Goal: Task Accomplishment & Management: Manage account settings

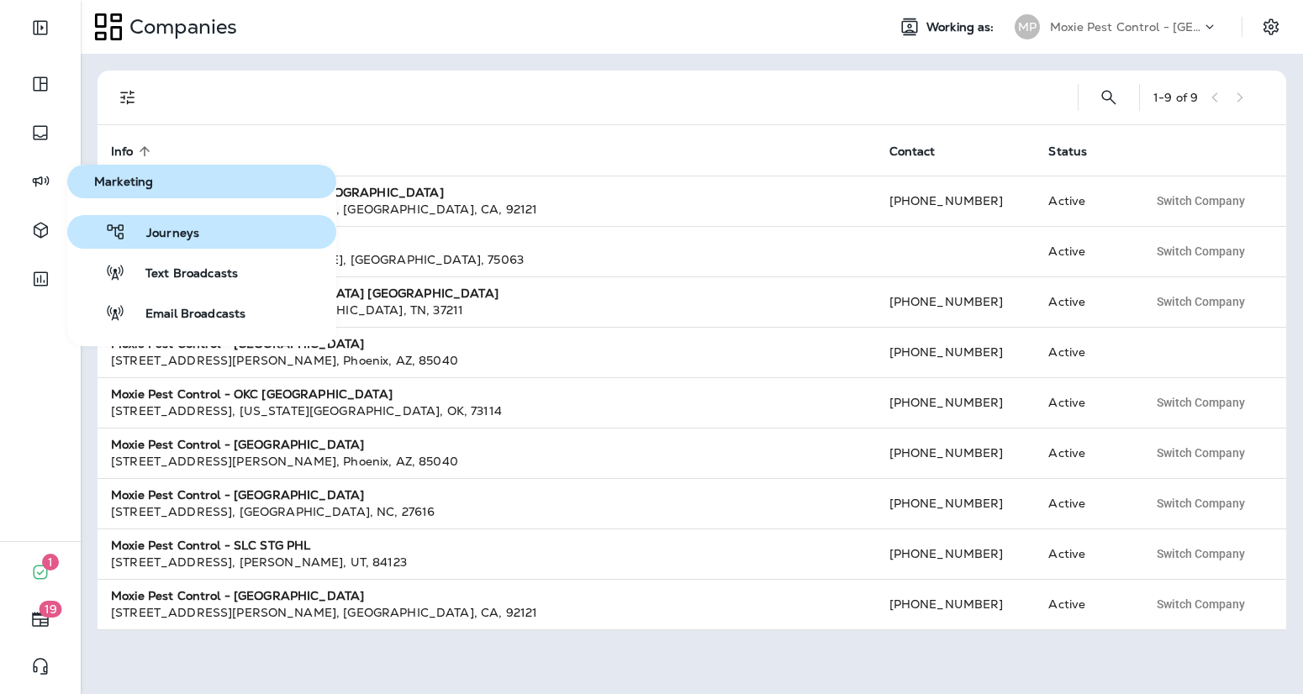
click at [250, 248] on button "Journeys" at bounding box center [201, 232] width 269 height 34
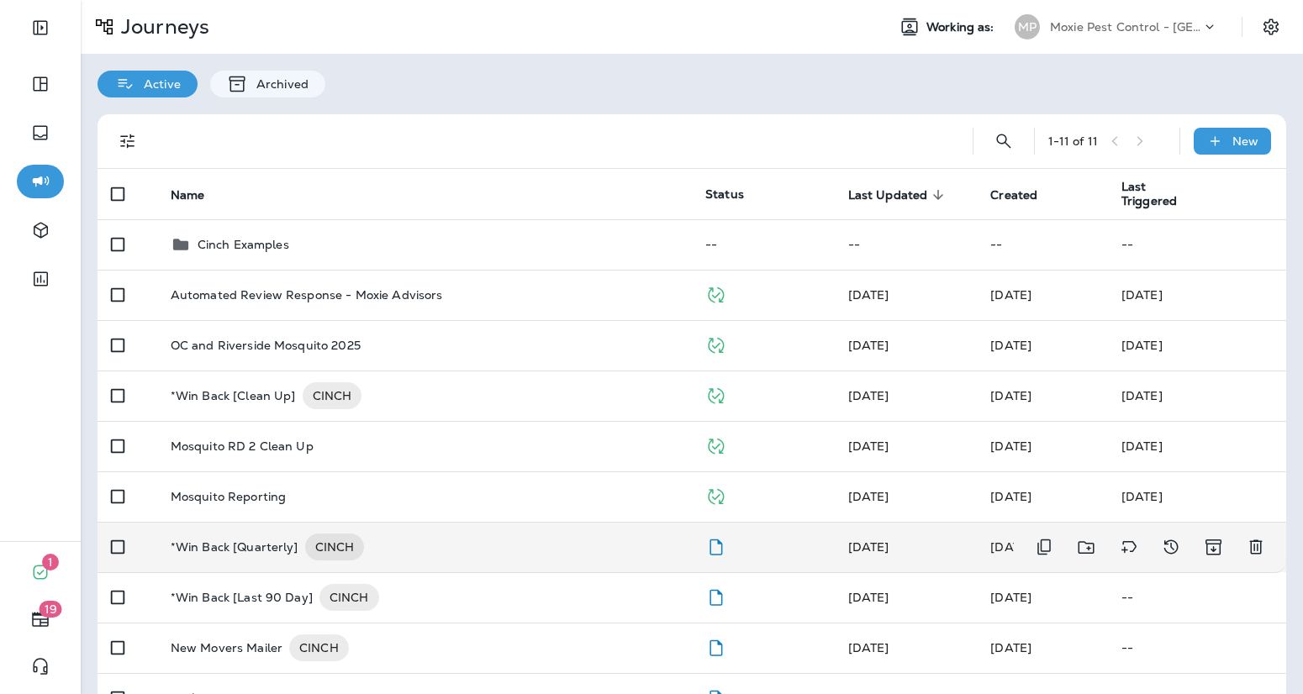
click at [445, 549] on div "*Win Back [Quarterly] CINCH" at bounding box center [425, 547] width 508 height 27
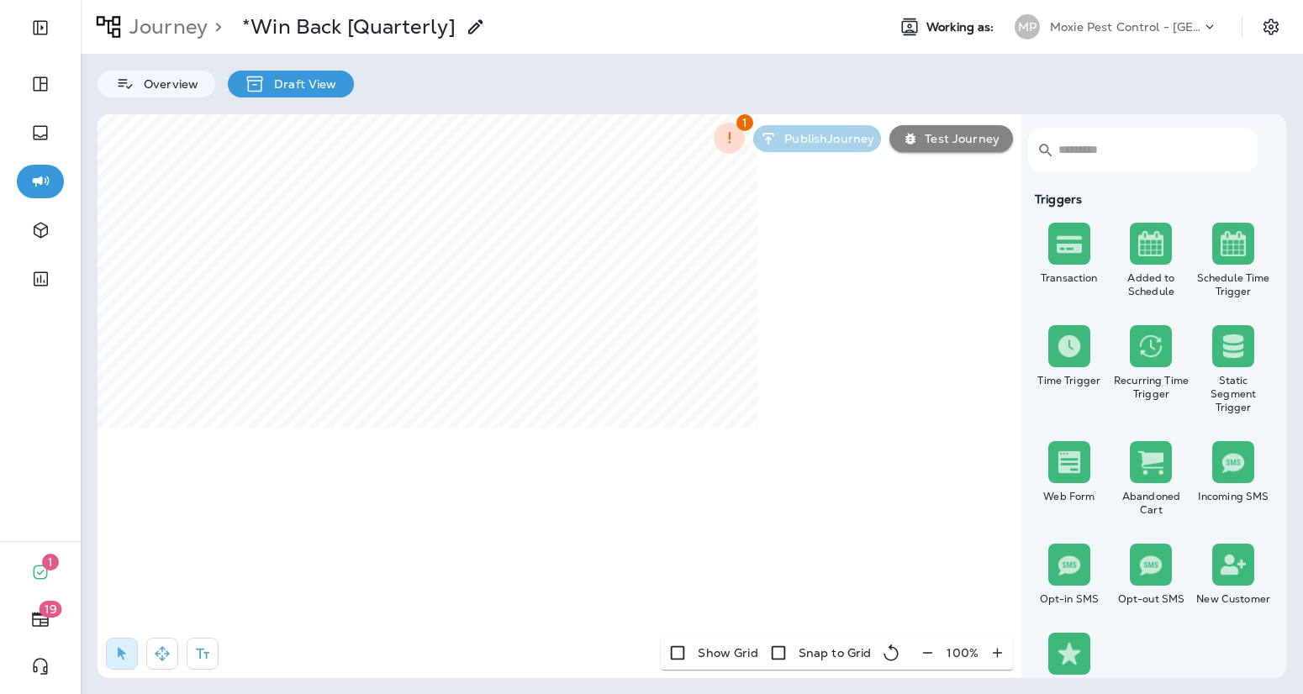
click at [155, 25] on p "Journey" at bounding box center [165, 26] width 85 height 25
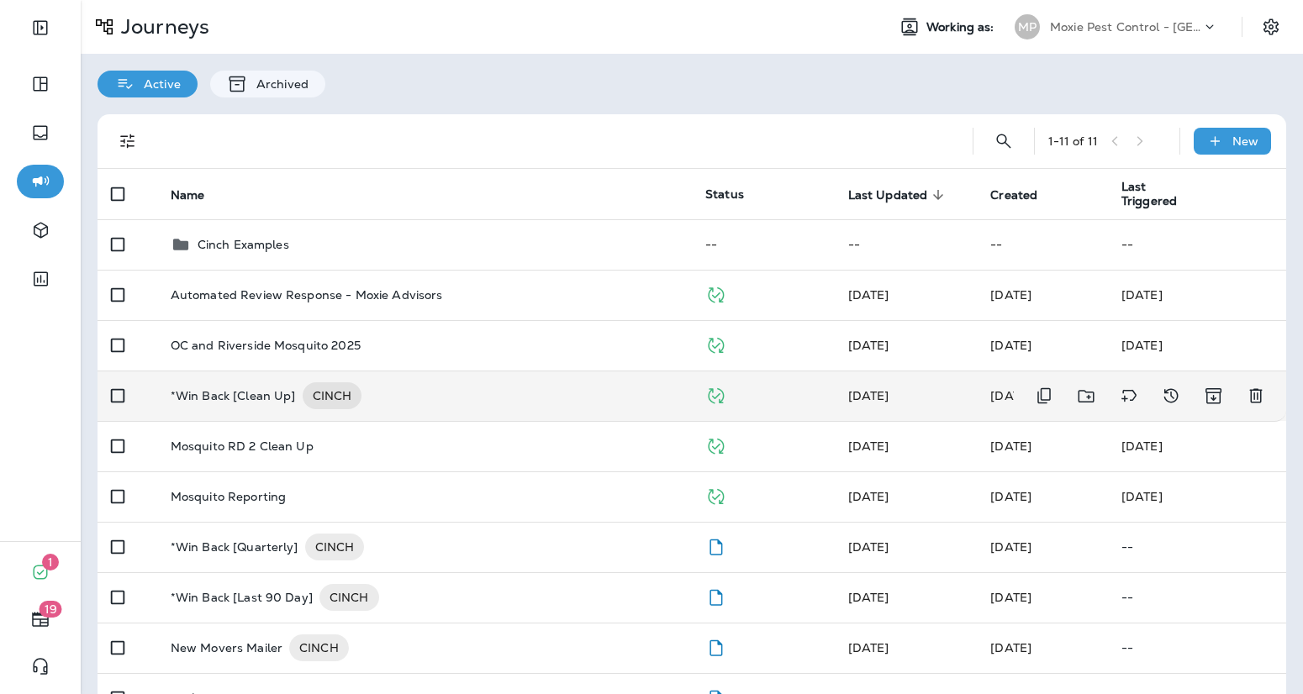
click at [438, 392] on div "*Win Back [Clean Up] CINCH" at bounding box center [425, 395] width 508 height 27
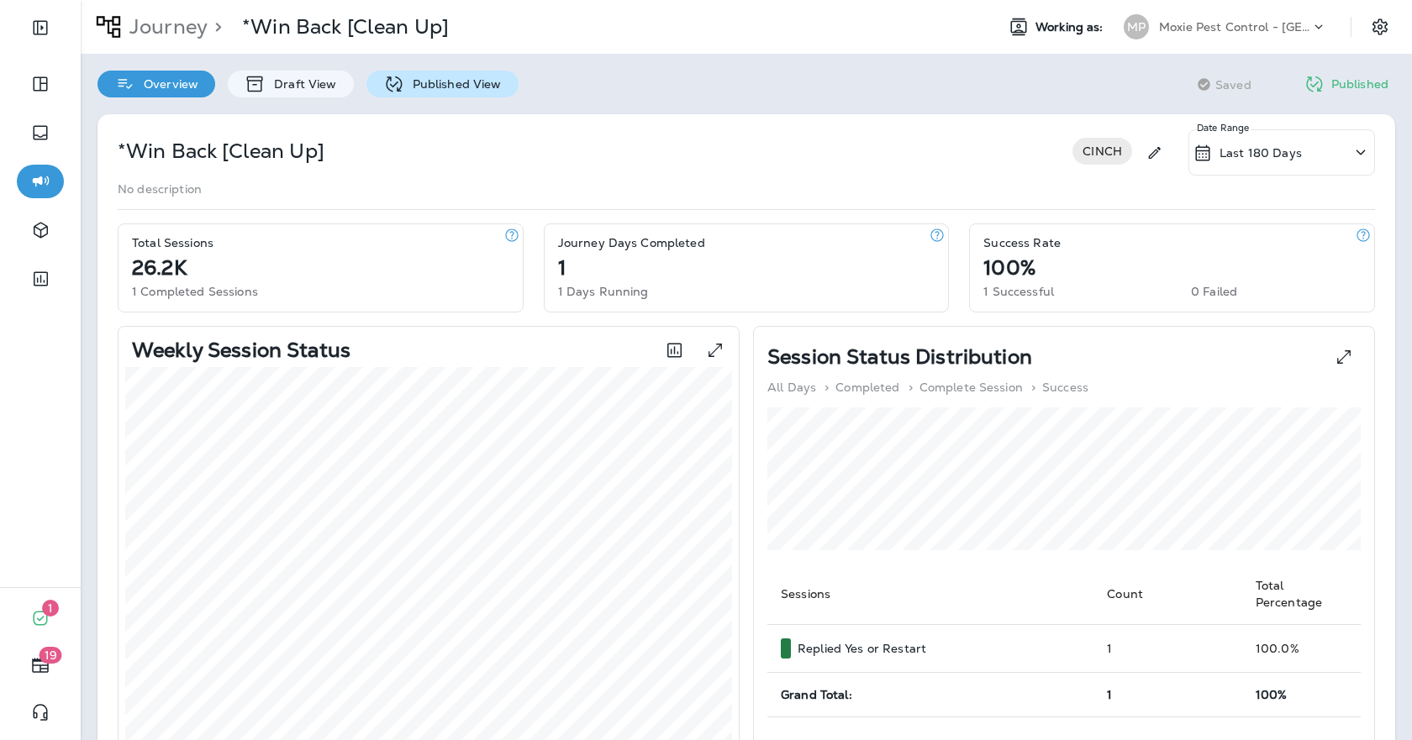
click at [398, 74] on icon at bounding box center [393, 84] width 21 height 21
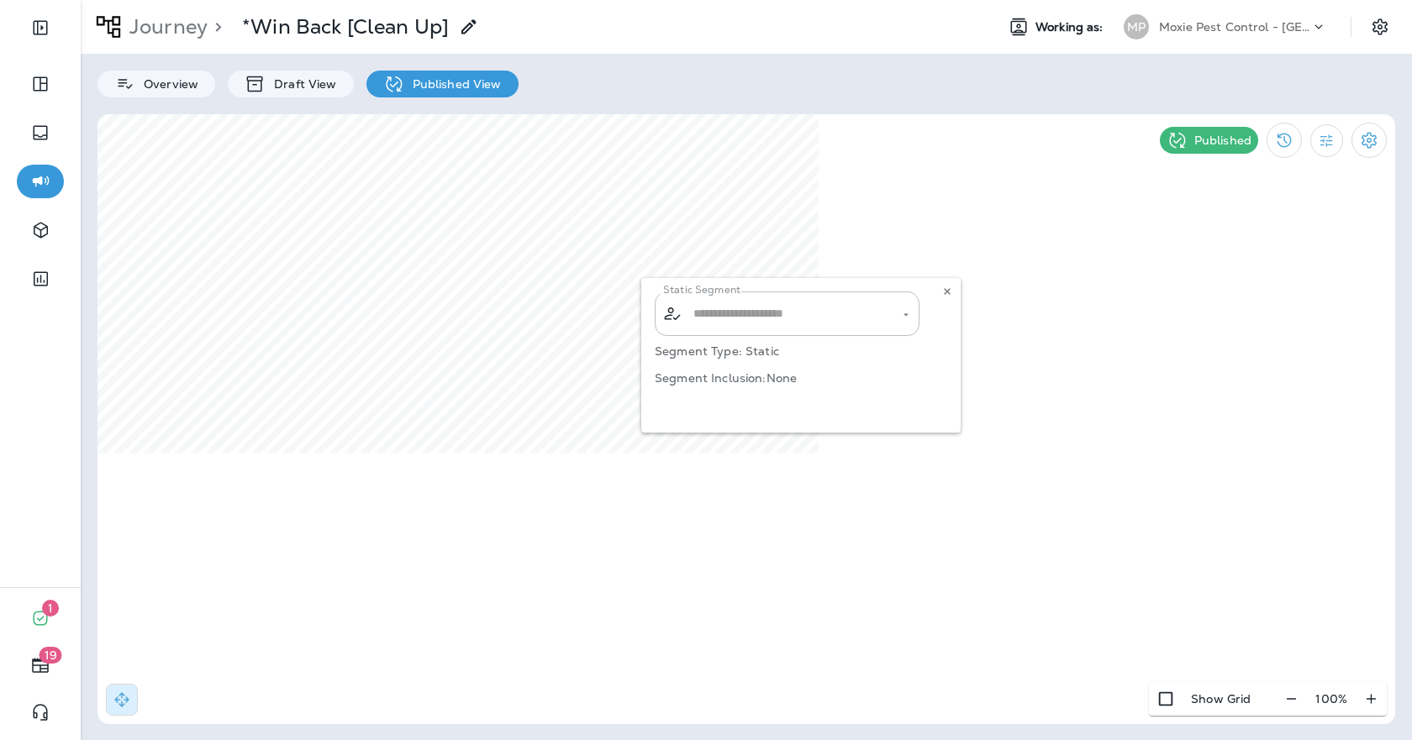
type input "**********"
click at [949, 290] on icon at bounding box center [947, 292] width 10 height 10
click at [1300, 693] on icon "button" at bounding box center [1291, 699] width 18 height 17
click at [1301, 693] on icon "button" at bounding box center [1298, 699] width 18 height 17
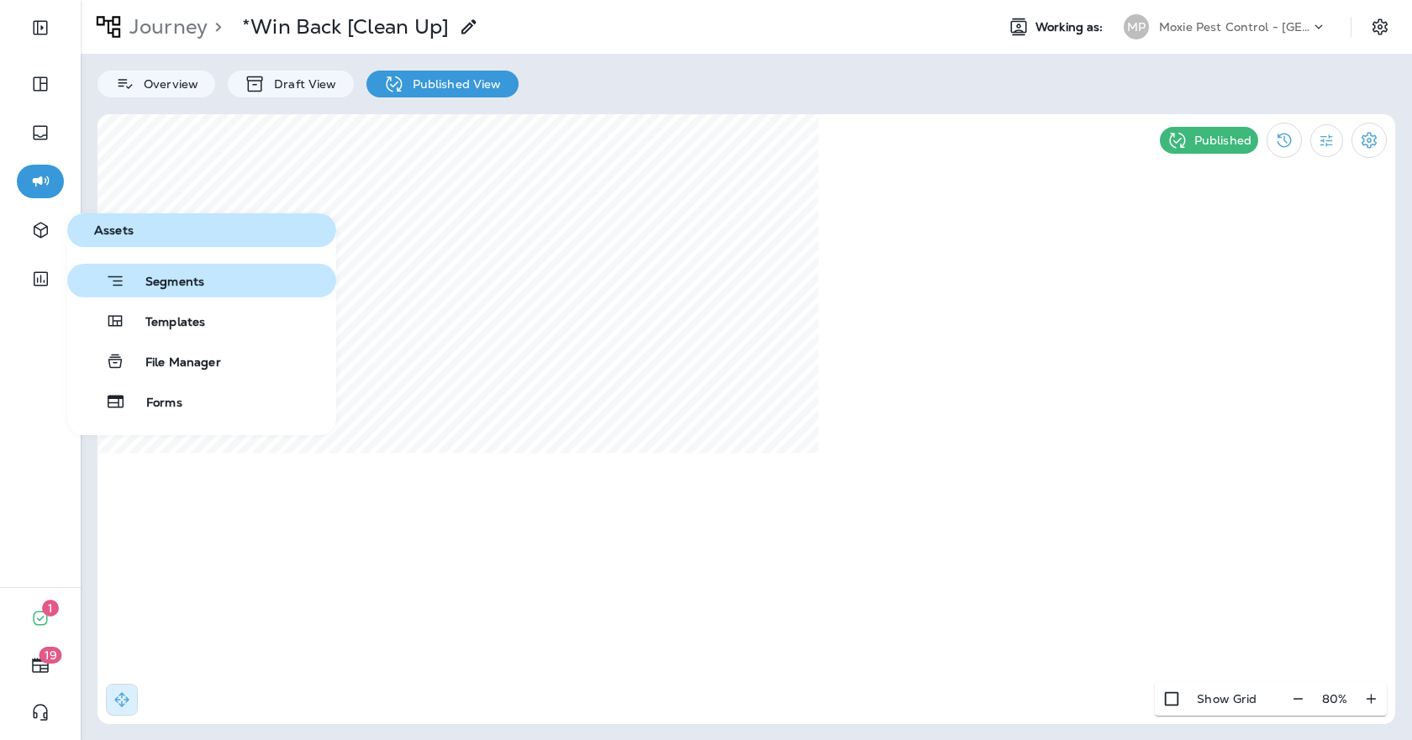
click at [208, 295] on button "Segments" at bounding box center [201, 281] width 269 height 34
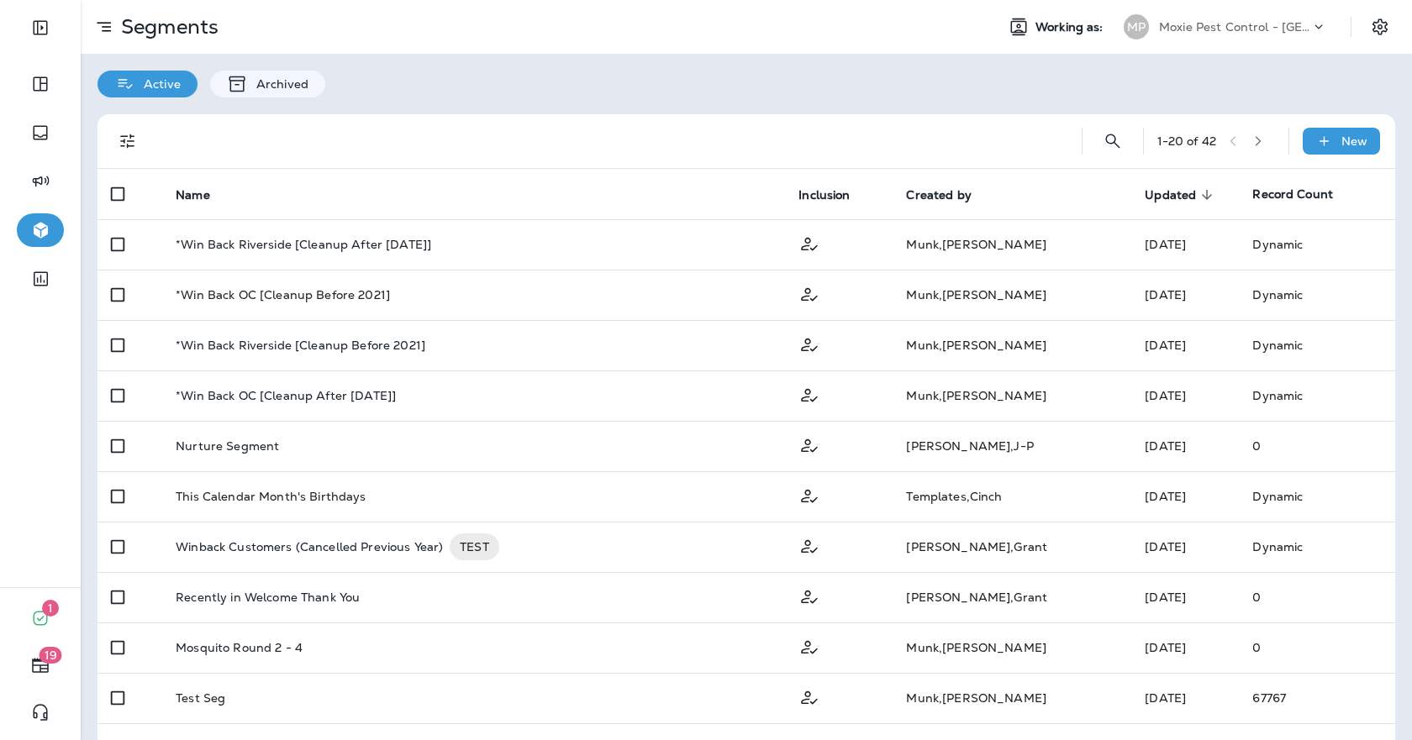
click at [1093, 152] on div "1 - 20 of 42 New" at bounding box center [749, 141] width 1277 height 54
click at [1113, 145] on icon "Search Segments" at bounding box center [1113, 141] width 20 height 20
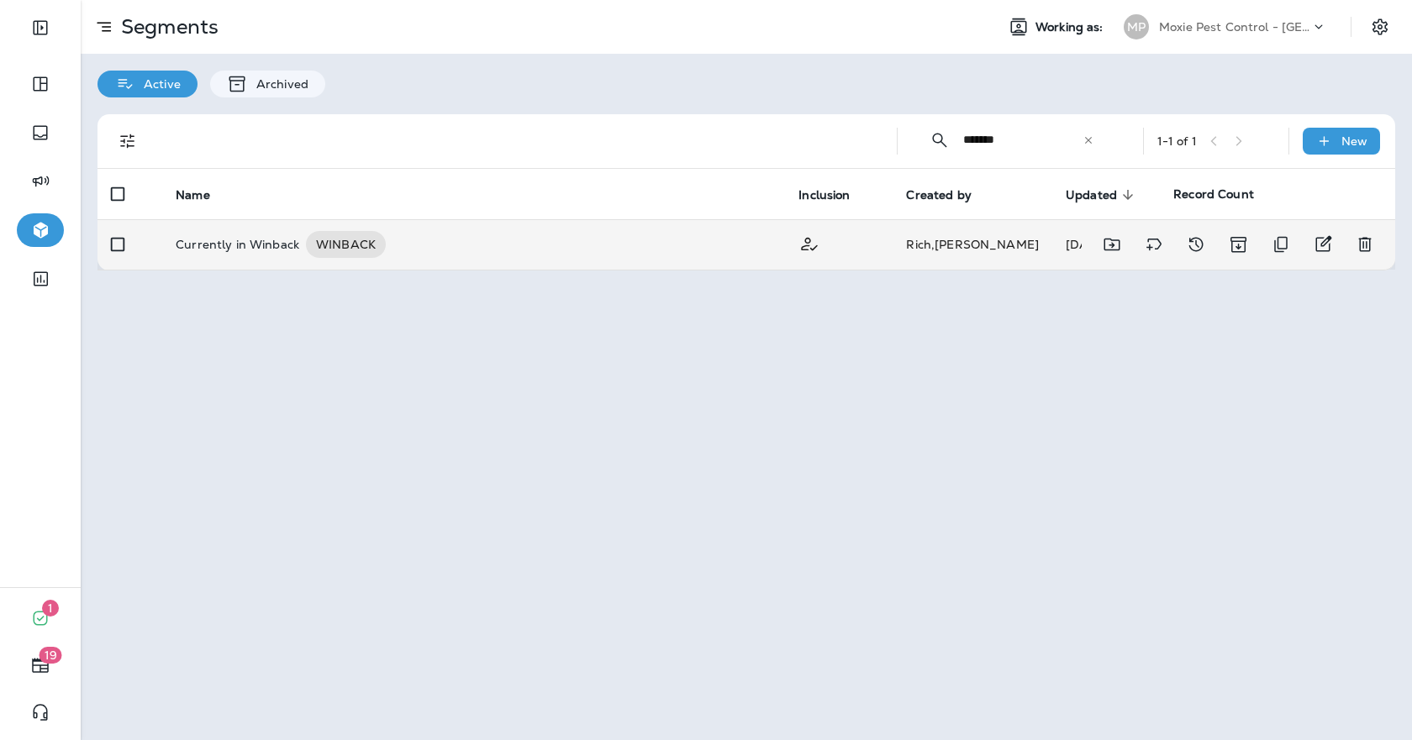
type input "*******"
click at [482, 231] on div "Currently in Winback WINBACK" at bounding box center [474, 244] width 596 height 27
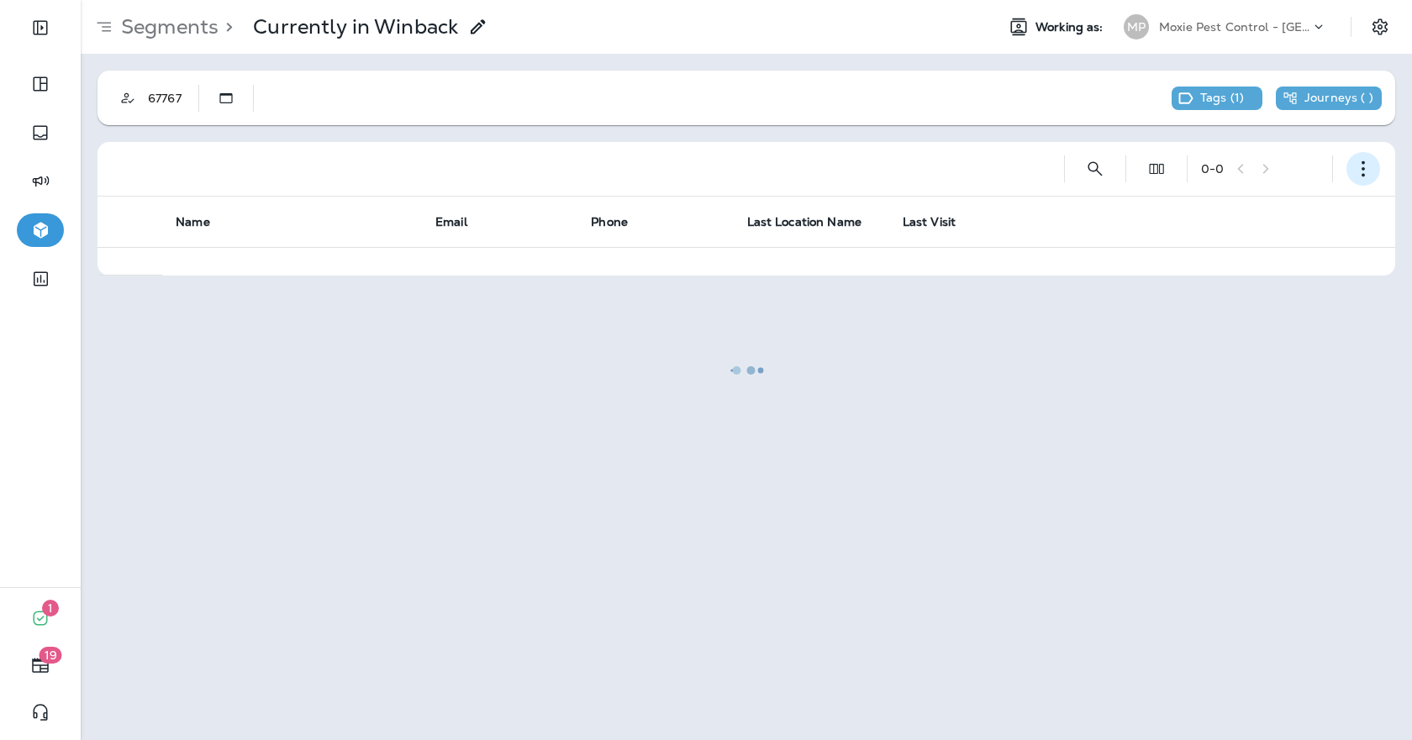
click at [1302, 162] on icon "button" at bounding box center [1363, 169] width 17 height 17
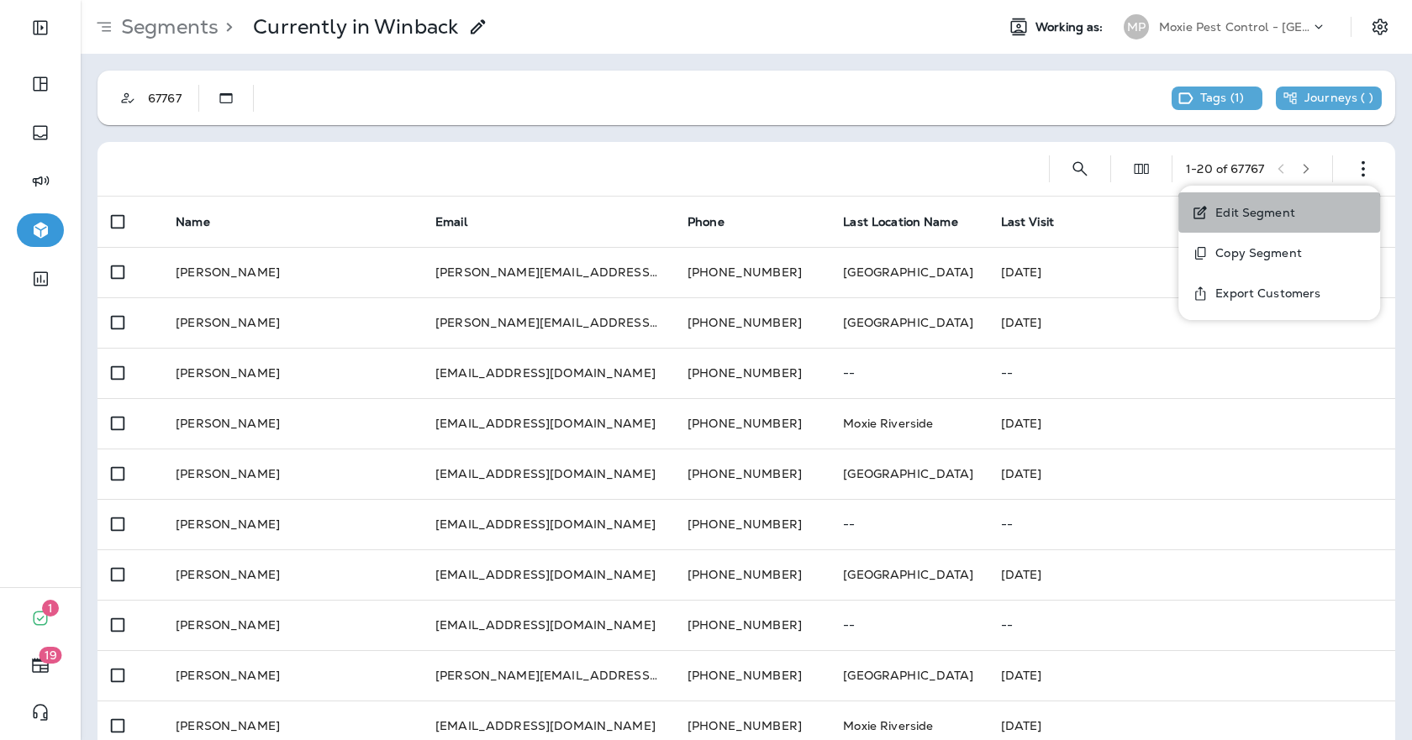
click at [1261, 213] on p "Edit Segment" at bounding box center [1251, 212] width 87 height 13
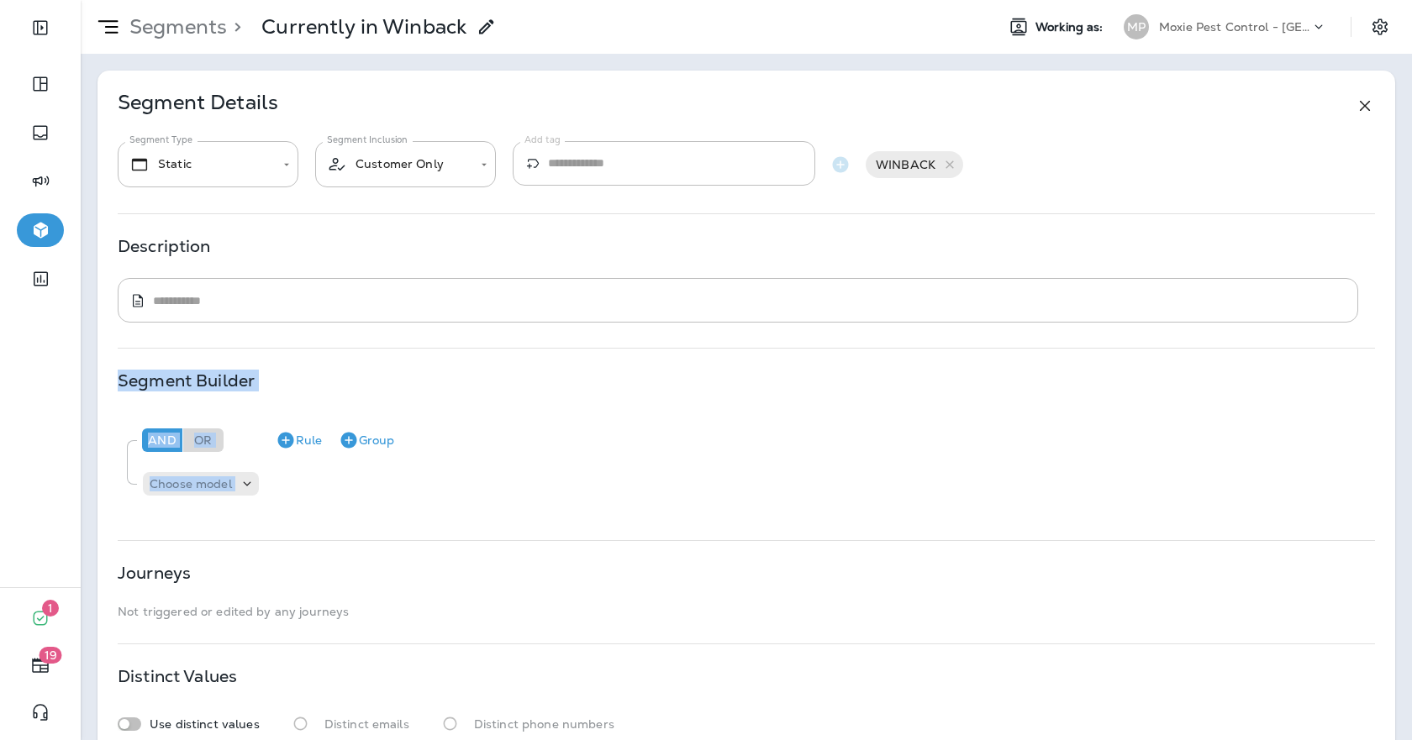
drag, startPoint x: 856, startPoint y: 555, endPoint x: 866, endPoint y: 371, distance: 184.3
click at [866, 371] on div "**********" at bounding box center [745, 418] width 1297 height 694
drag, startPoint x: 604, startPoint y: 513, endPoint x: 628, endPoint y: 423, distance: 92.9
click at [628, 423] on div "And Or Rule Group Choose model" at bounding box center [746, 464] width 1257 height 103
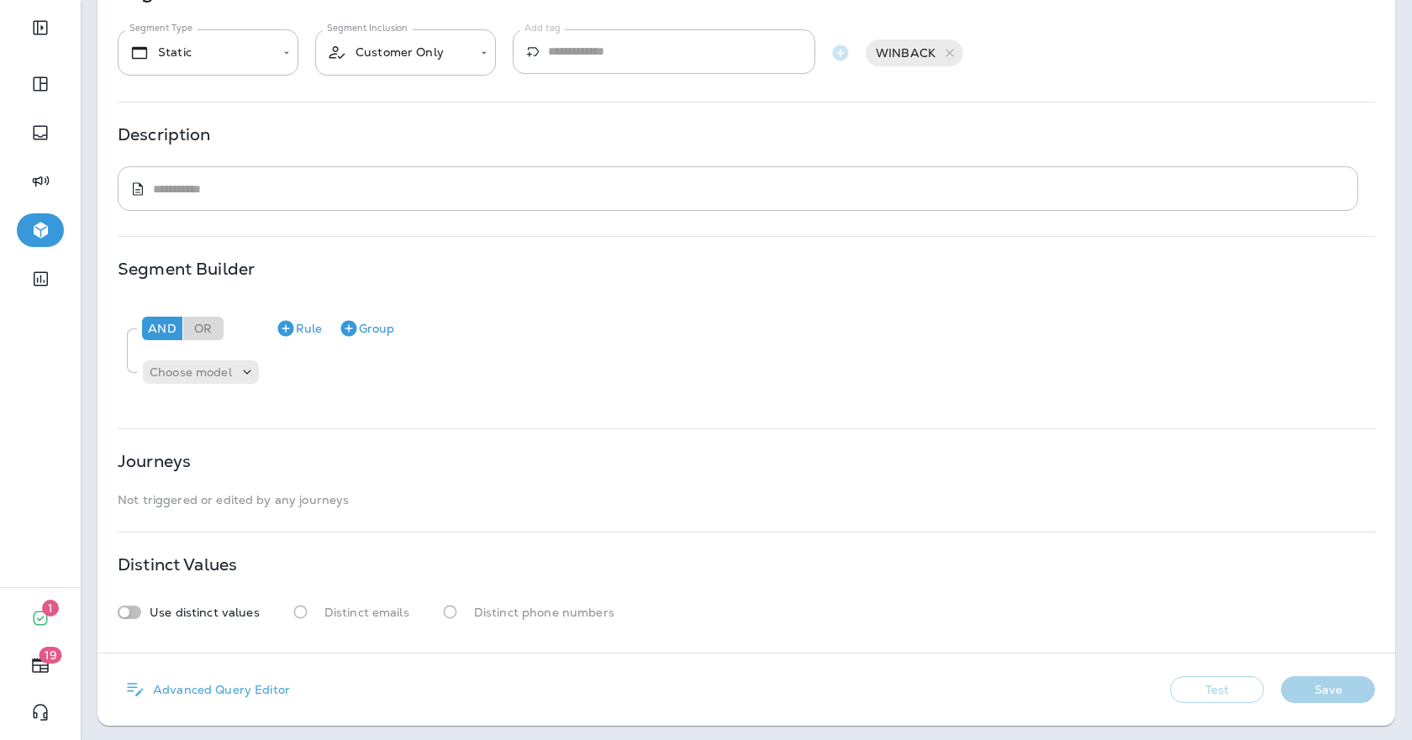
click at [803, 415] on div "**********" at bounding box center [745, 306] width 1297 height 694
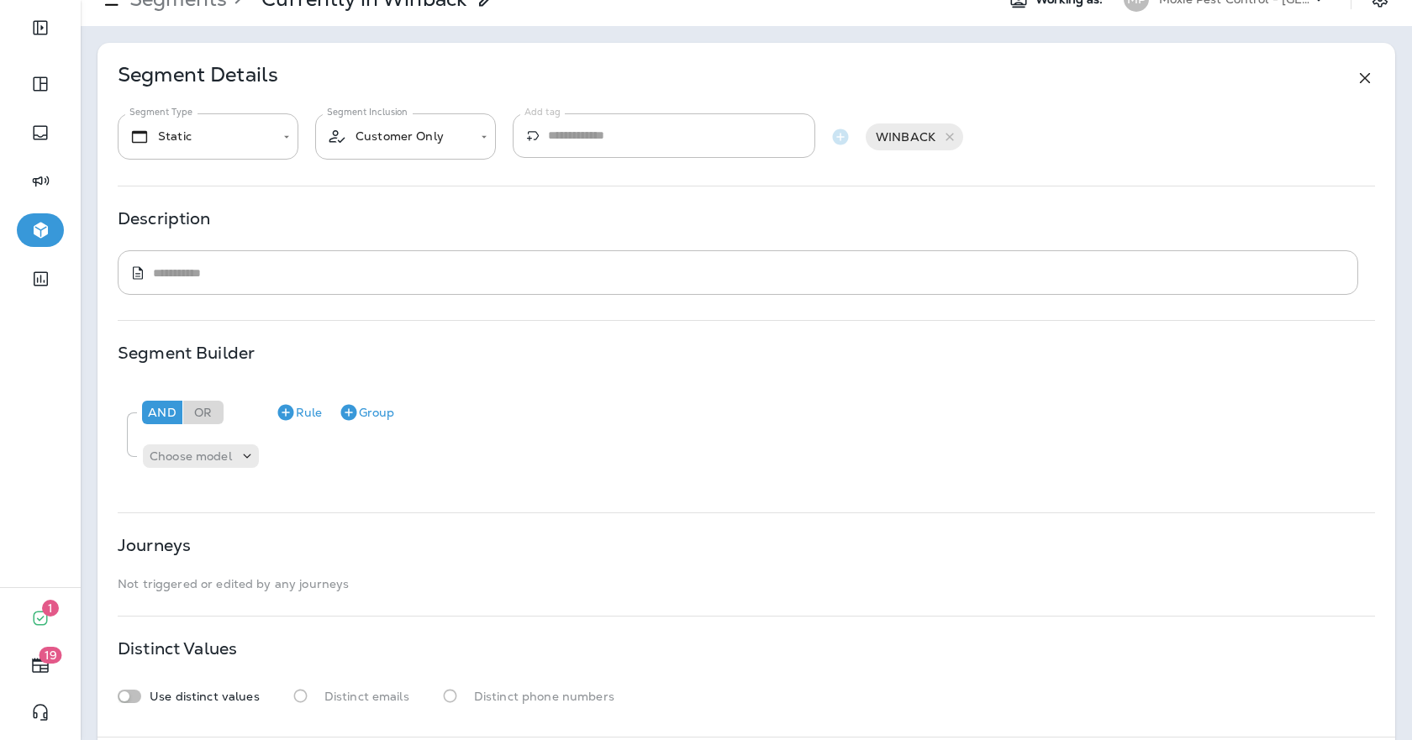
scroll to position [0, 0]
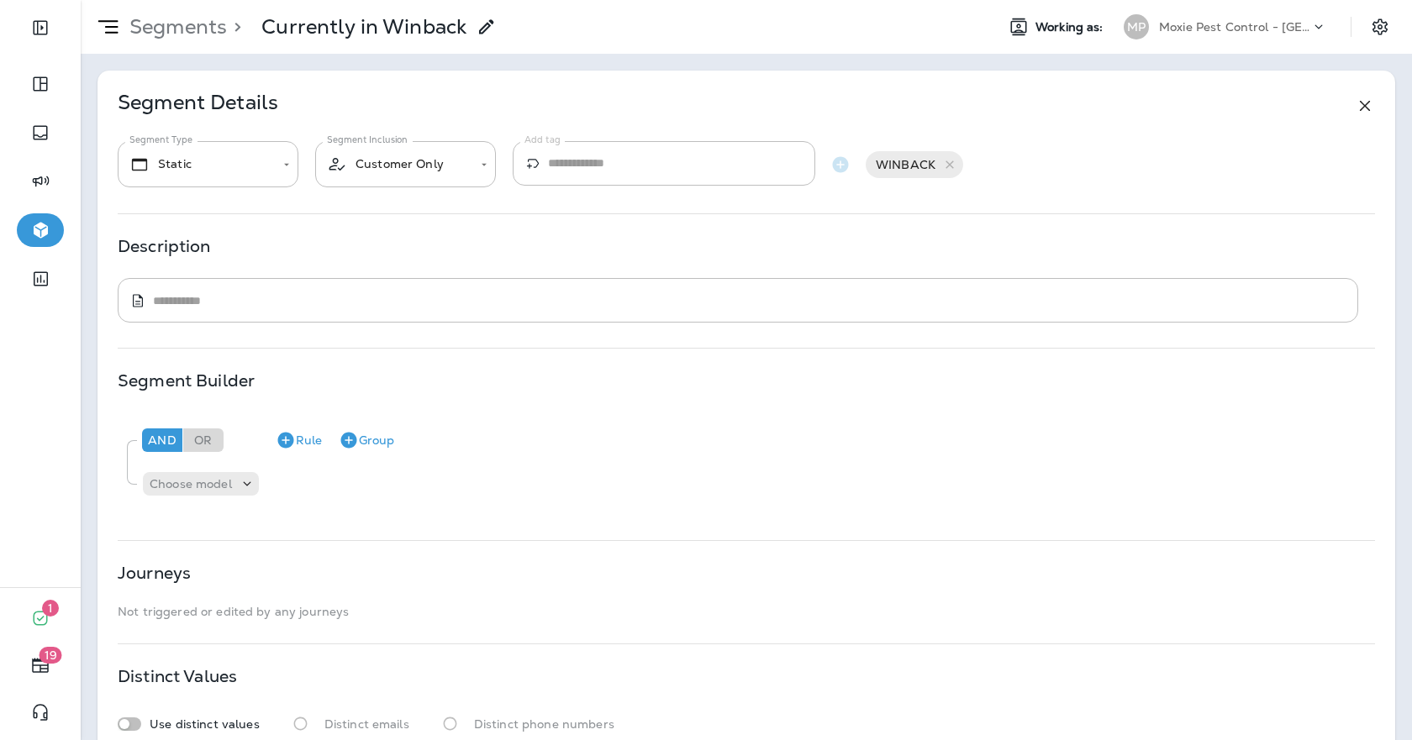
click at [1270, 30] on p "Moxie Pest Control - [GEOGRAPHIC_DATA]" at bounding box center [1234, 26] width 151 height 13
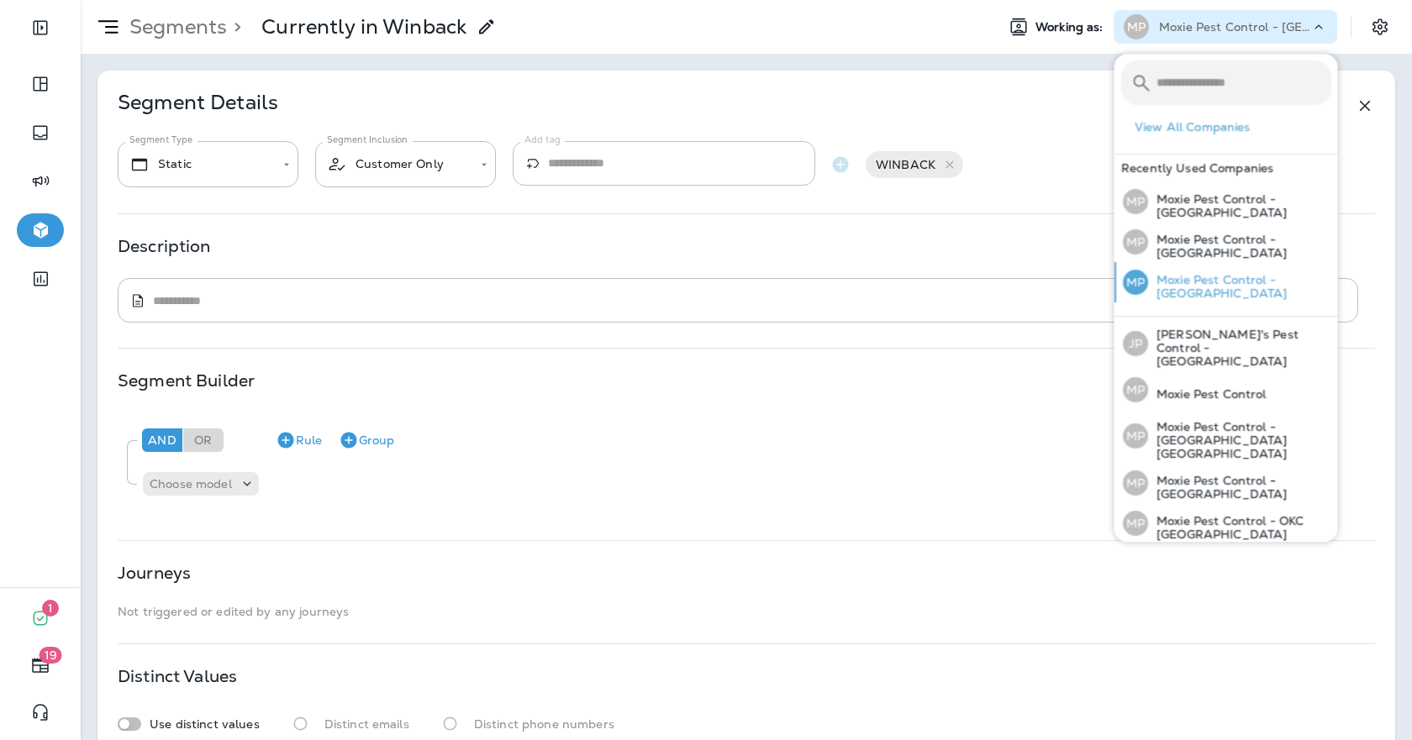
click at [1261, 287] on p "Moxie Pest Control - [GEOGRAPHIC_DATA]" at bounding box center [1239, 286] width 183 height 27
